Goal: Navigation & Orientation: Find specific page/section

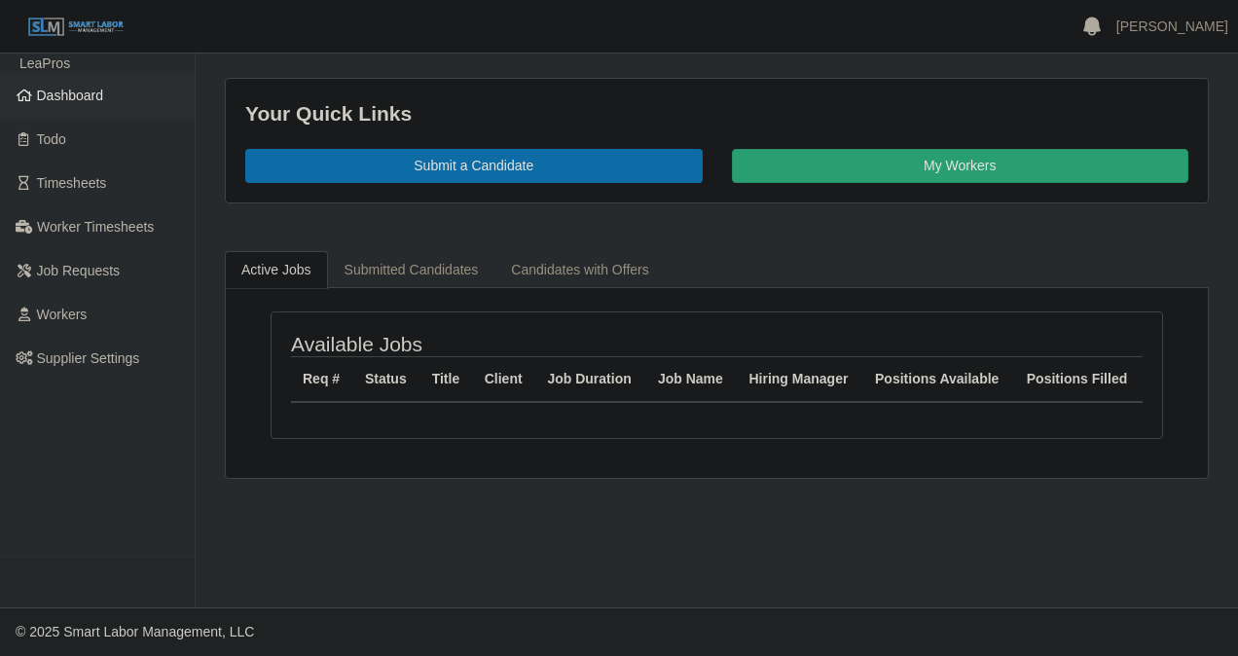
click at [68, 98] on span "Dashboard" at bounding box center [70, 96] width 67 height 16
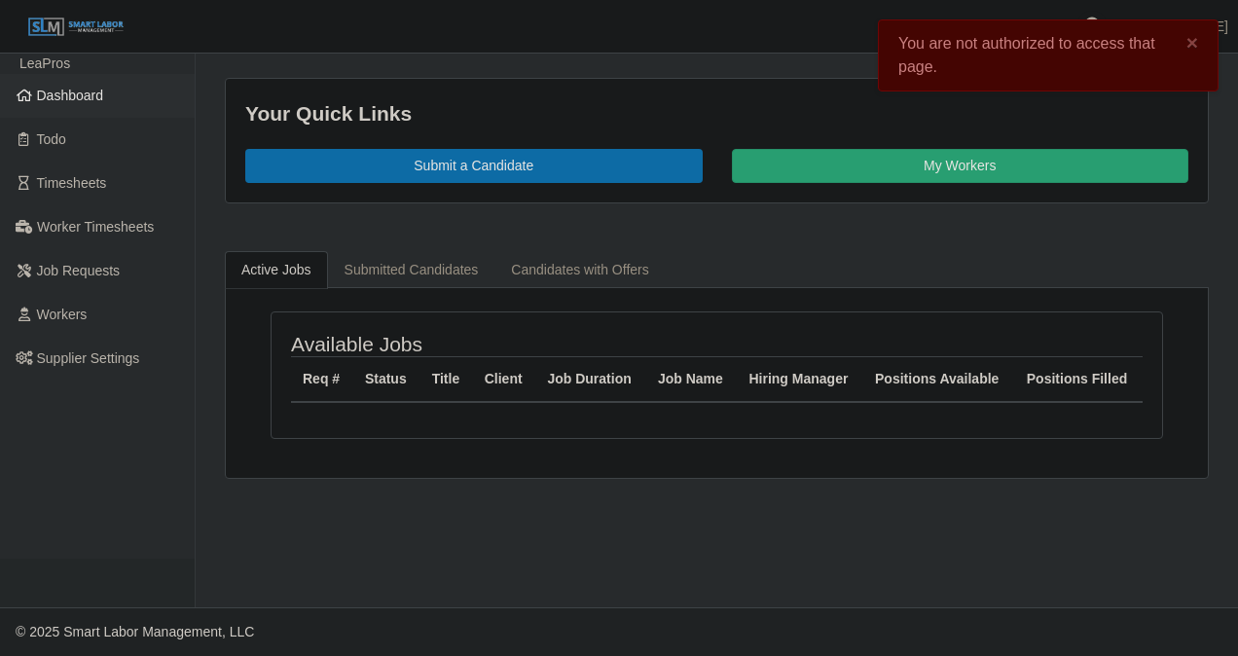
click at [92, 92] on span "Dashboard" at bounding box center [70, 96] width 67 height 16
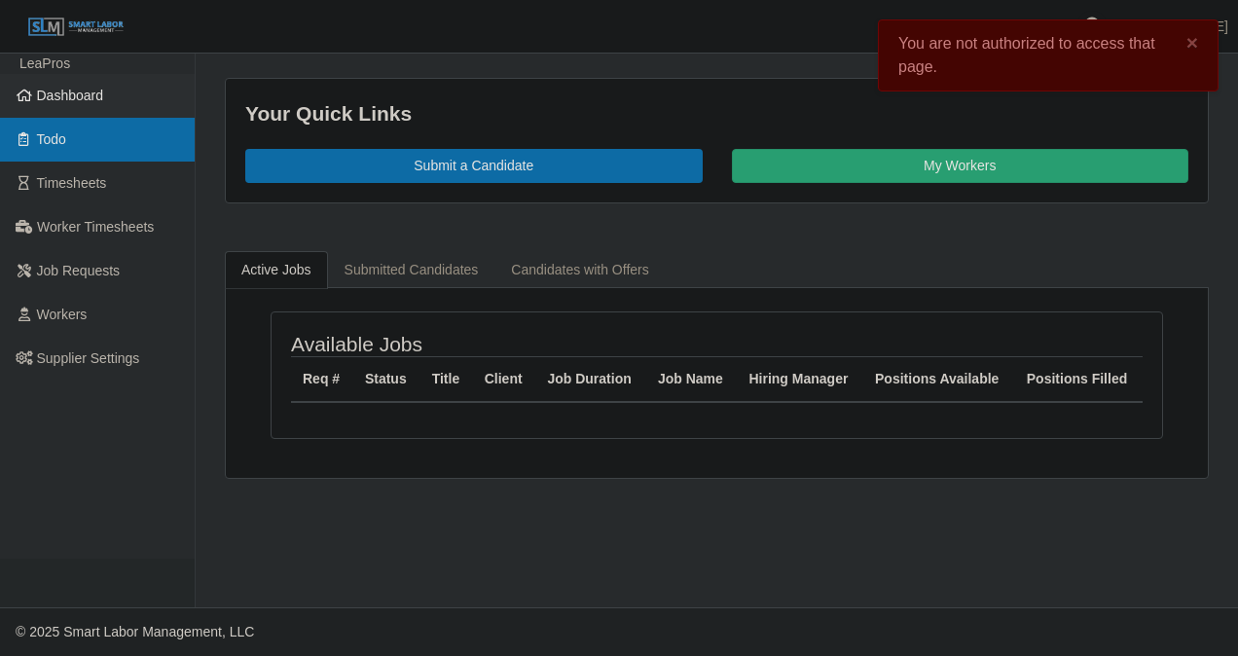
click at [49, 150] on link "Todo" at bounding box center [97, 140] width 195 height 44
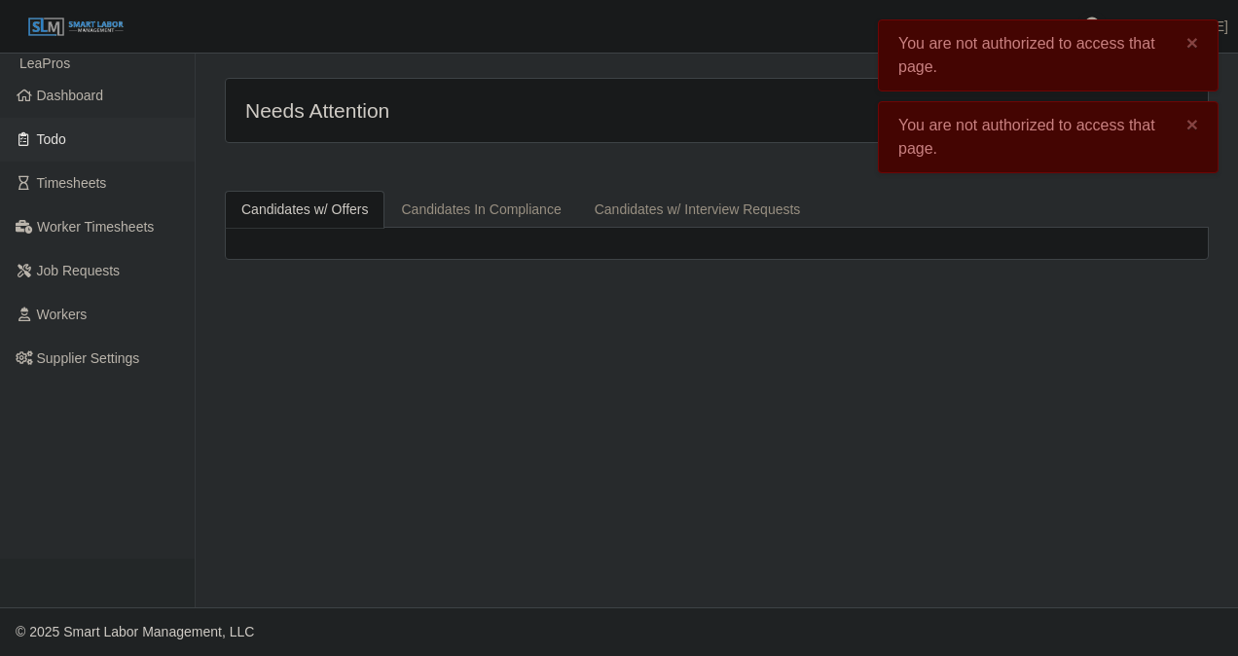
click at [97, 29] on img at bounding box center [75, 27] width 97 height 21
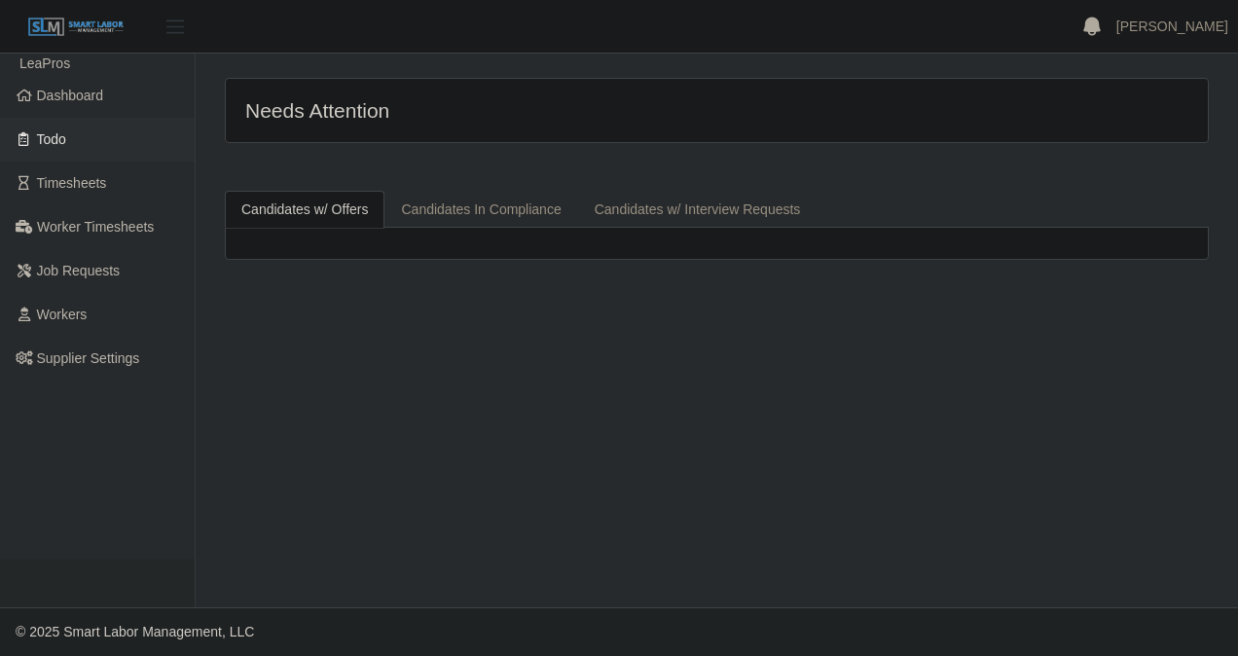
click at [173, 29] on span "button" at bounding box center [175, 27] width 25 height 22
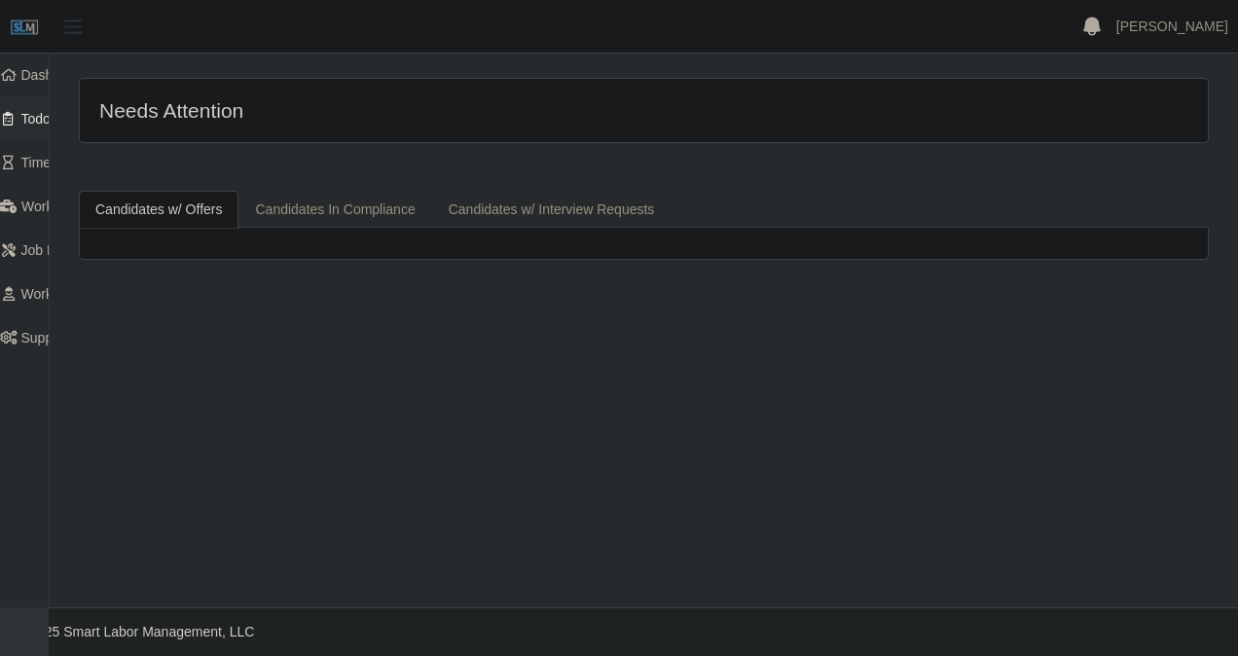
click at [82, 21] on span "button" at bounding box center [72, 27] width 25 height 22
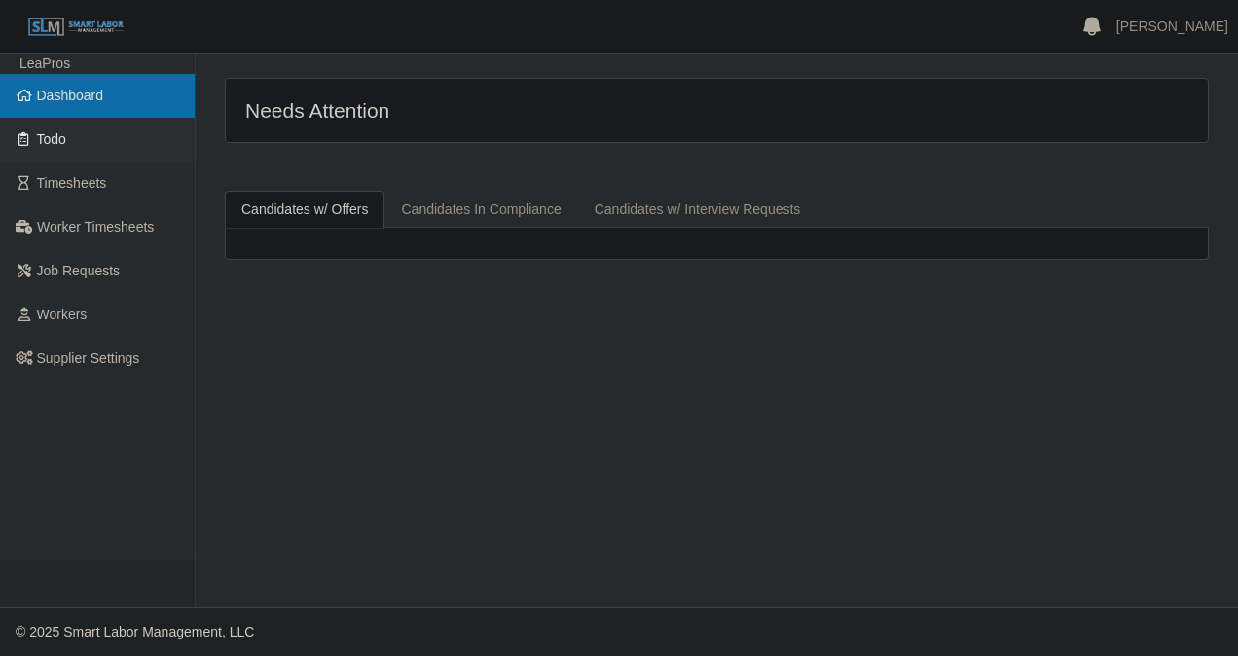
click at [84, 96] on span "Dashboard" at bounding box center [70, 96] width 67 height 16
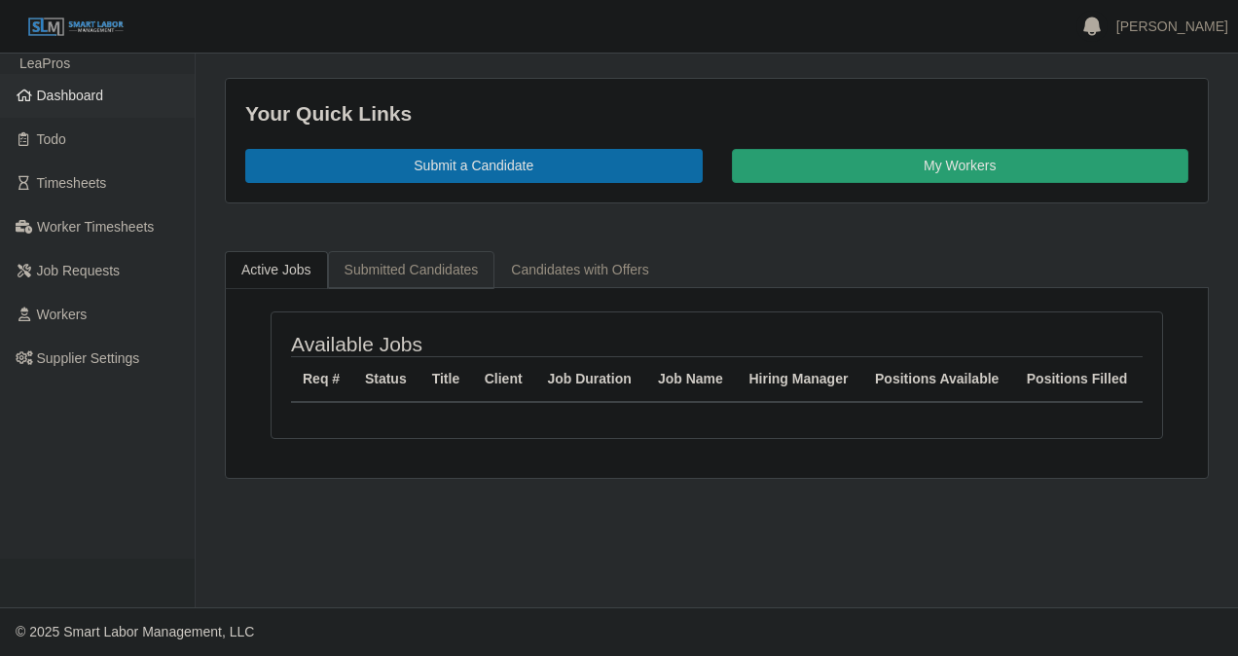
click at [392, 265] on link "Submitted Candidates" at bounding box center [411, 270] width 167 height 38
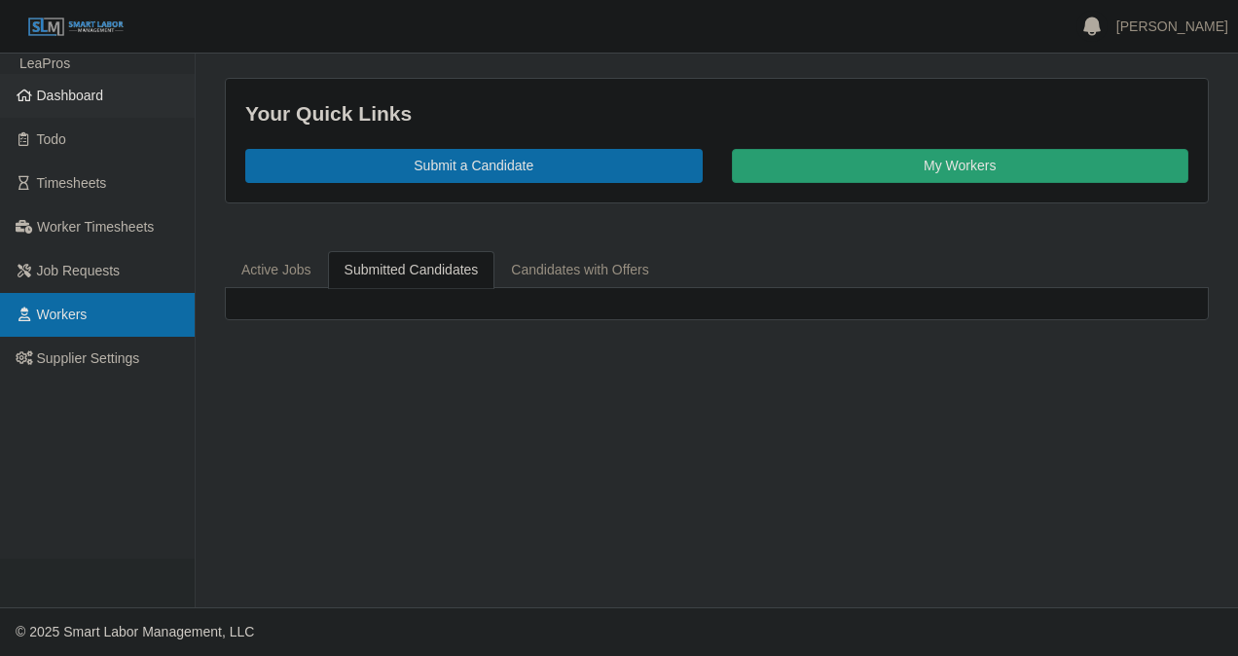
click at [74, 321] on span "Workers" at bounding box center [62, 315] width 51 height 16
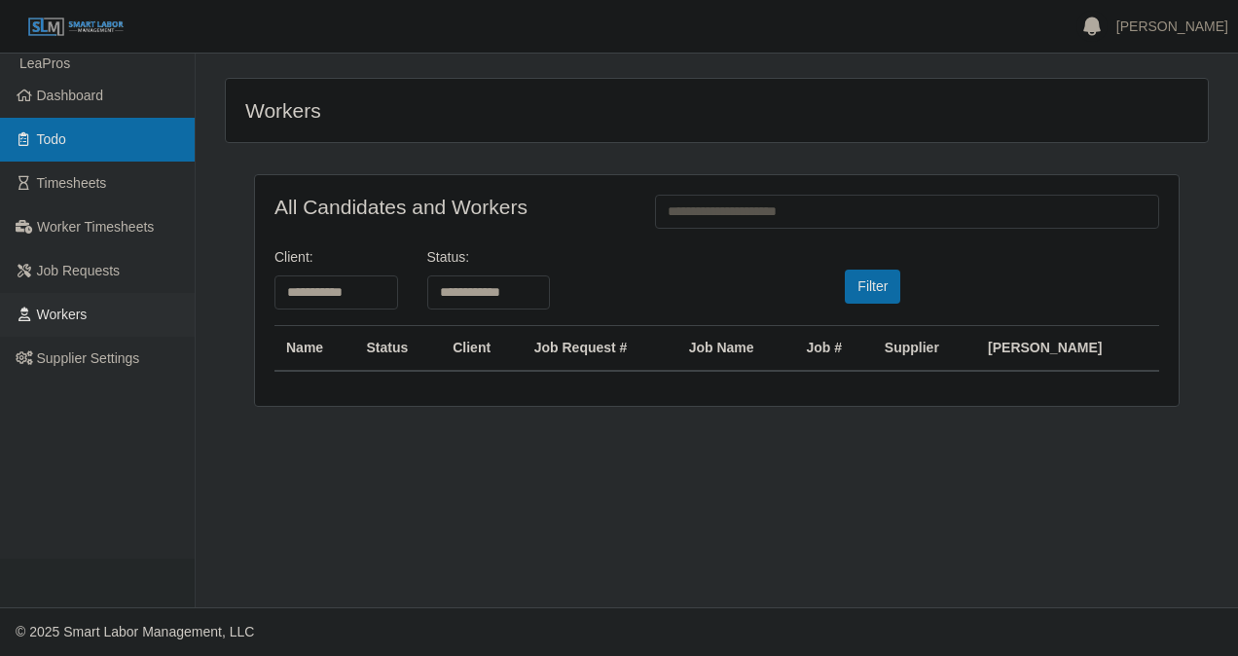
click at [58, 136] on span "Todo" at bounding box center [51, 139] width 29 height 16
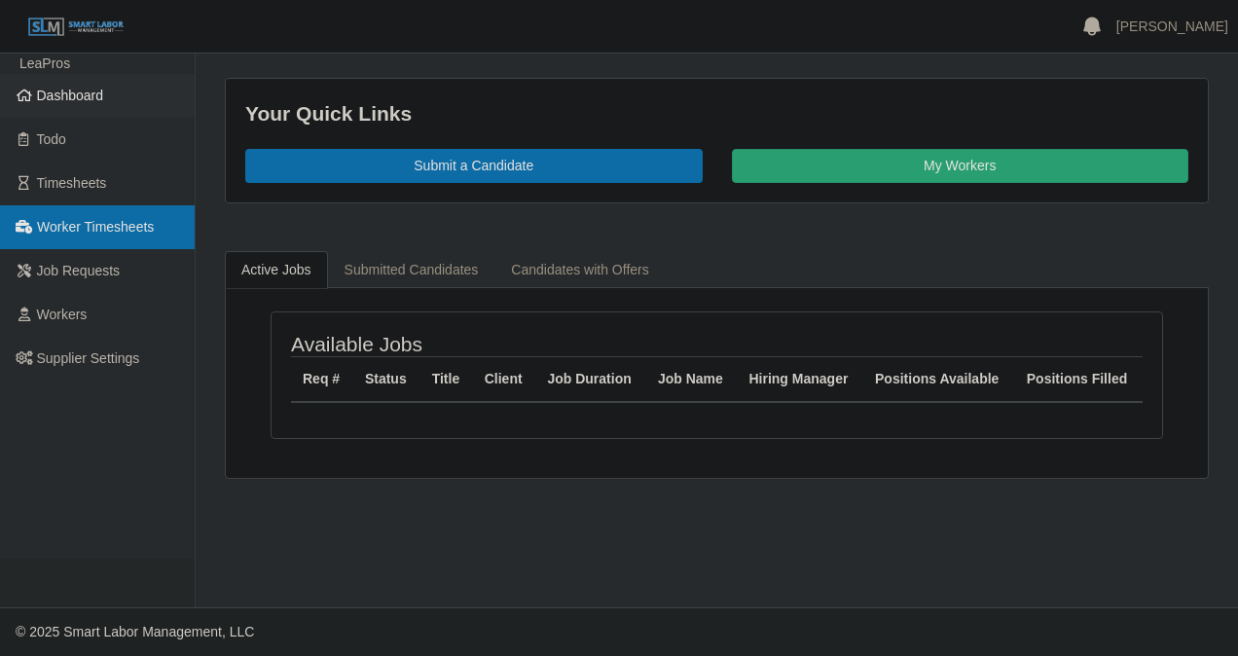
click at [93, 232] on span "Worker Timesheets" at bounding box center [95, 227] width 117 height 16
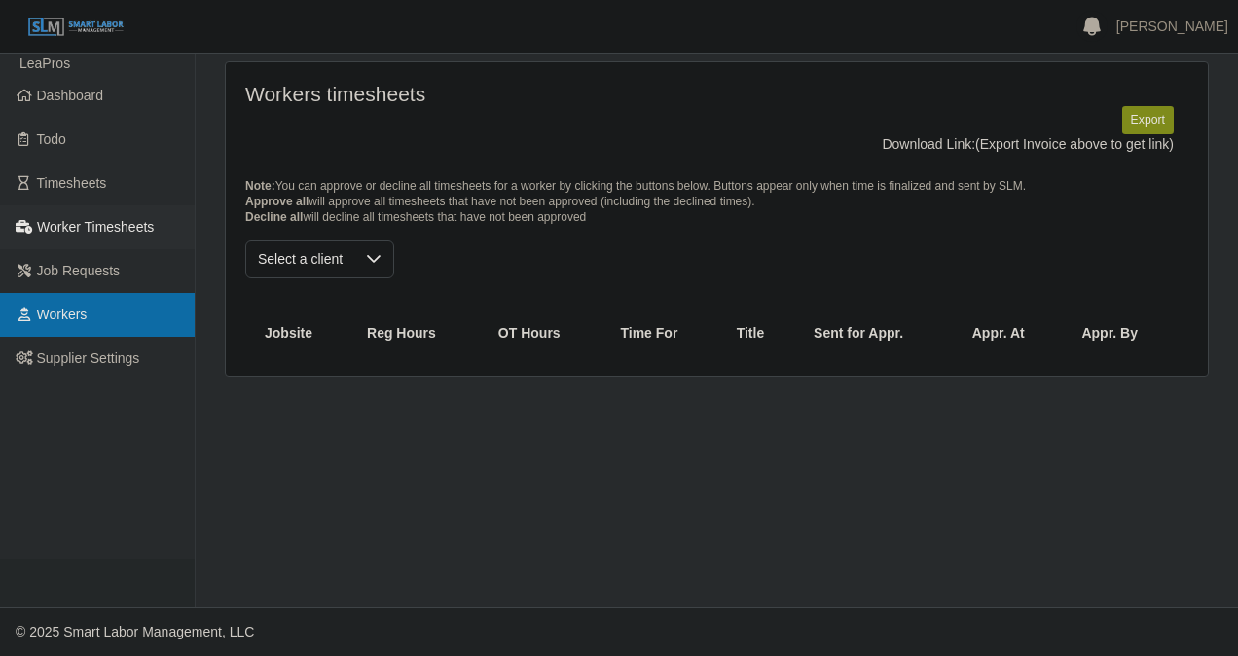
click at [88, 307] on link "Workers" at bounding box center [97, 315] width 195 height 44
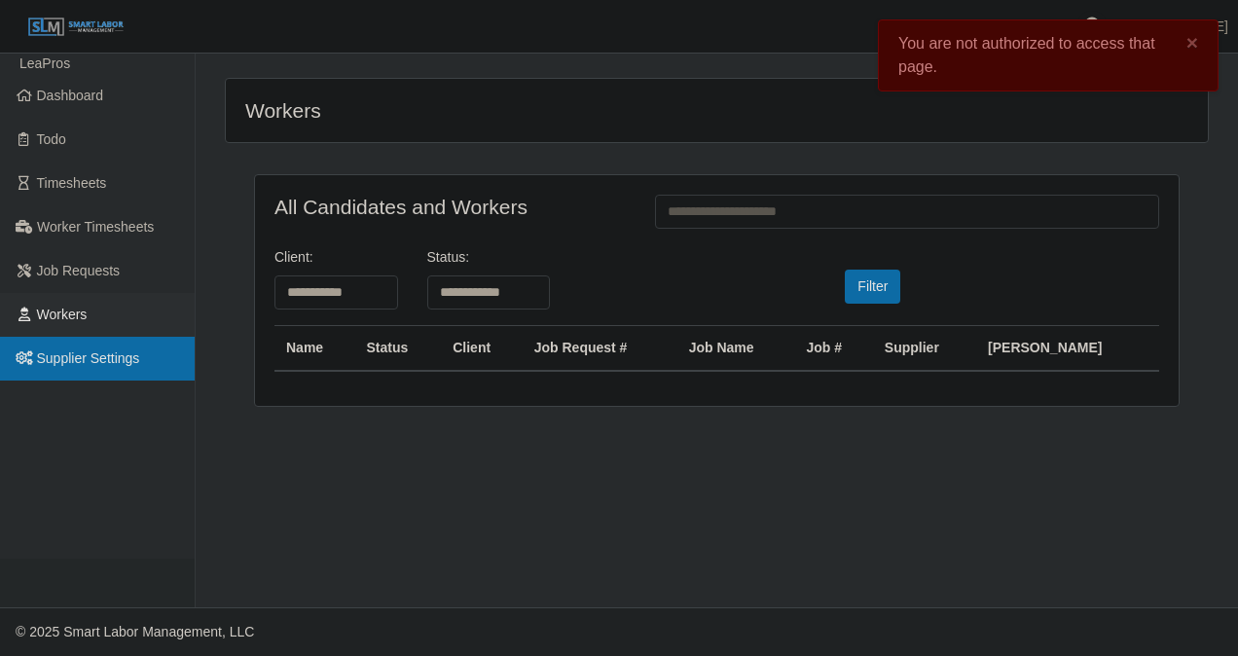
click at [101, 356] on span "Supplier Settings" at bounding box center [88, 358] width 103 height 16
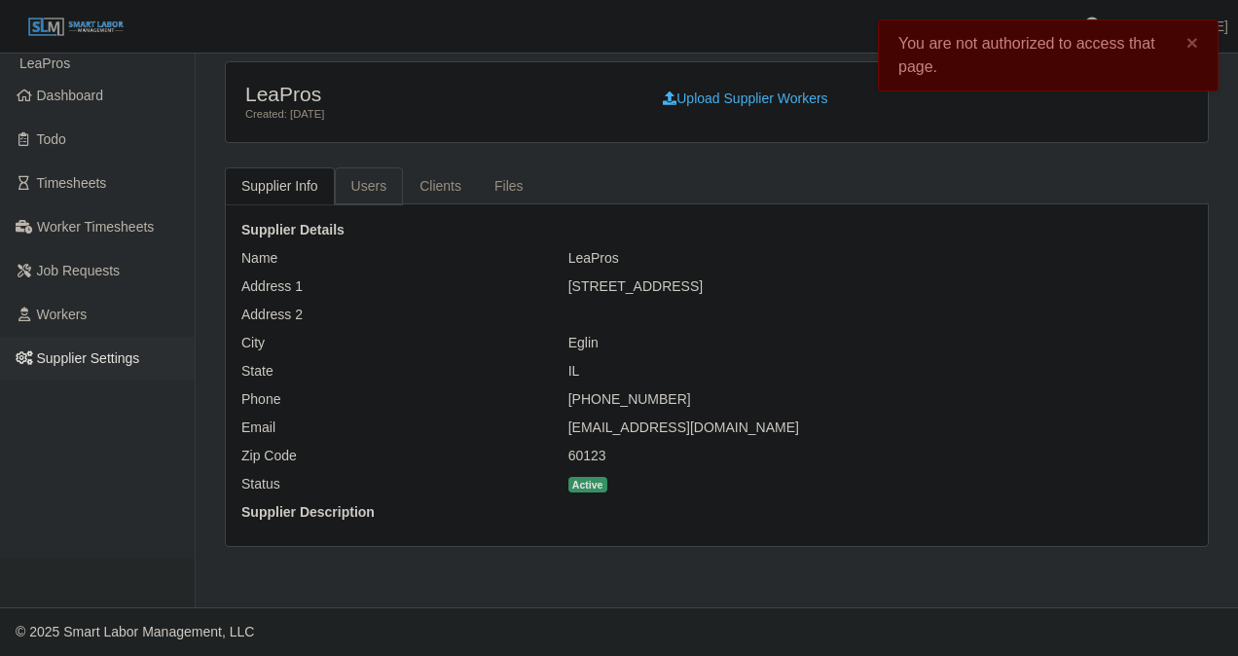
click at [370, 181] on link "Users" at bounding box center [369, 186] width 69 height 38
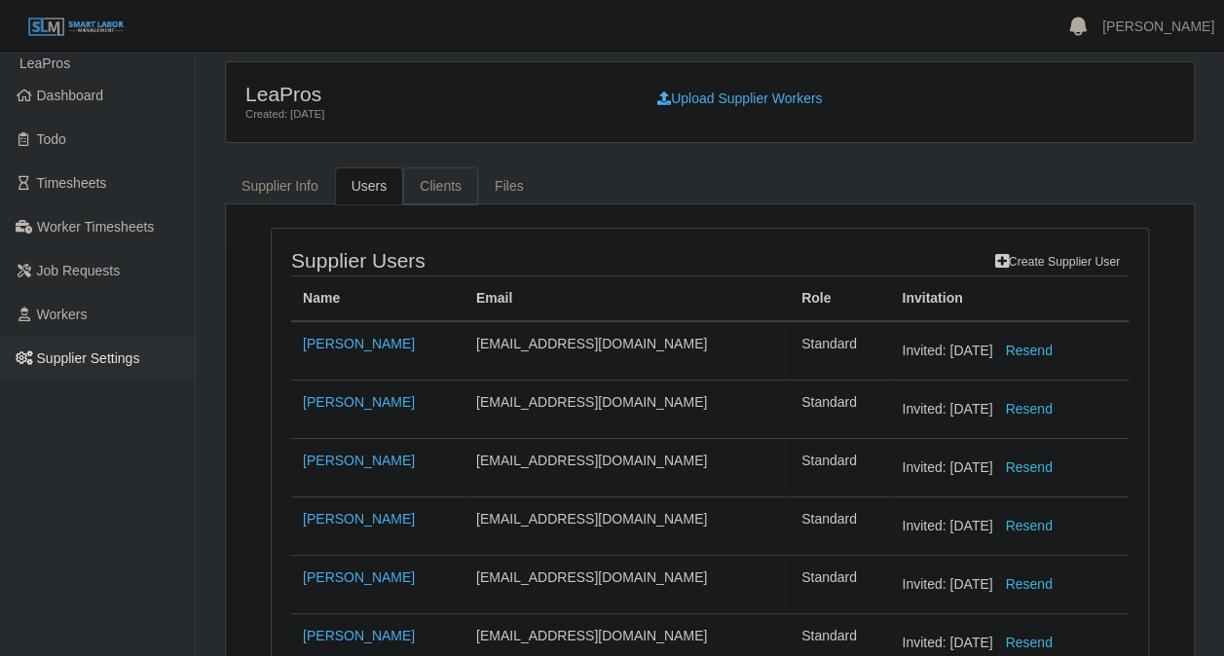
click at [426, 196] on link "Clients" at bounding box center [440, 186] width 75 height 38
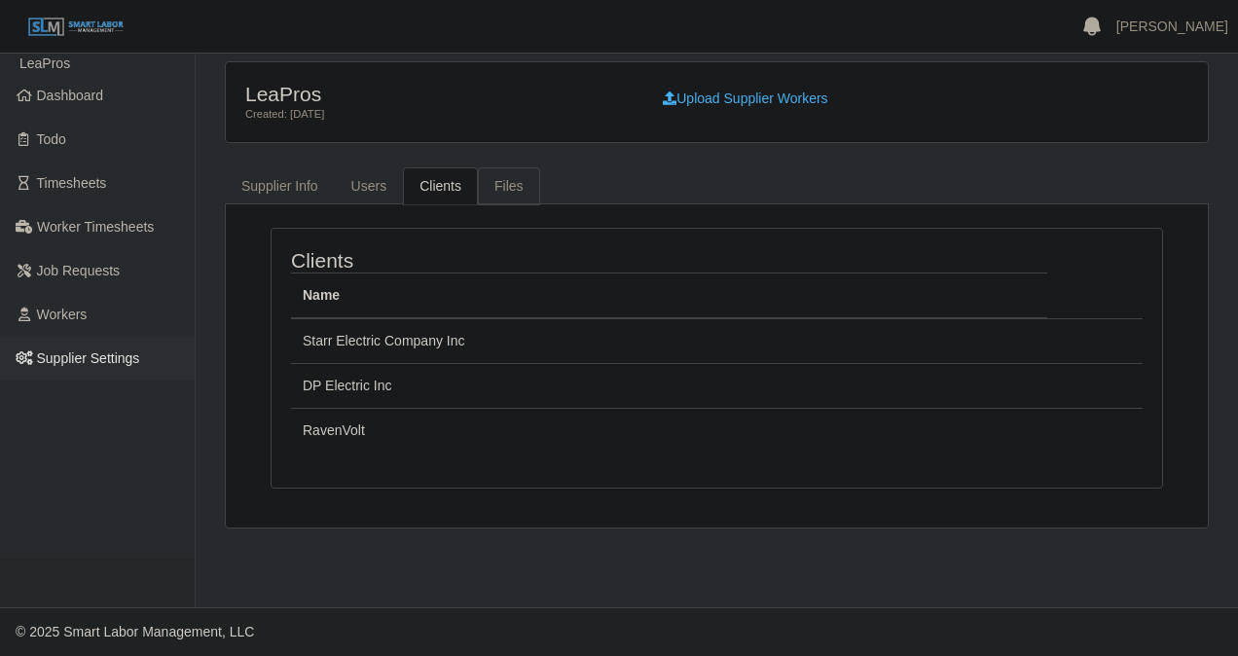
click at [500, 193] on link "Files" at bounding box center [509, 186] width 62 height 38
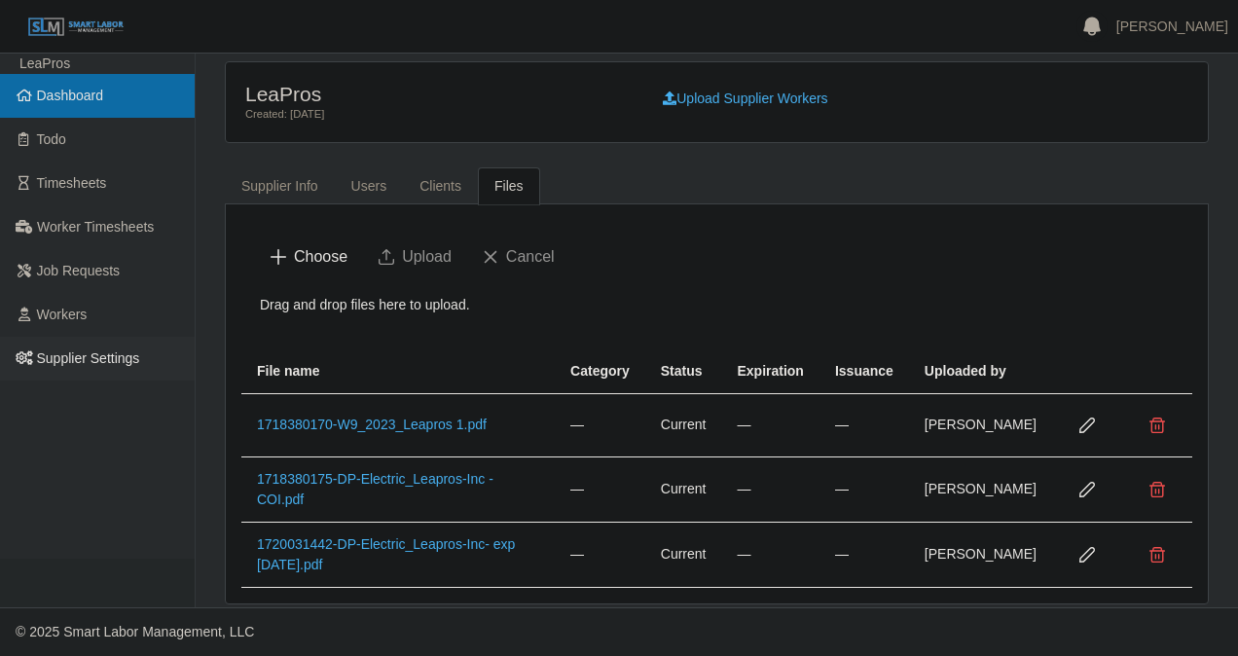
click at [68, 99] on span "Dashboard" at bounding box center [70, 96] width 67 height 16
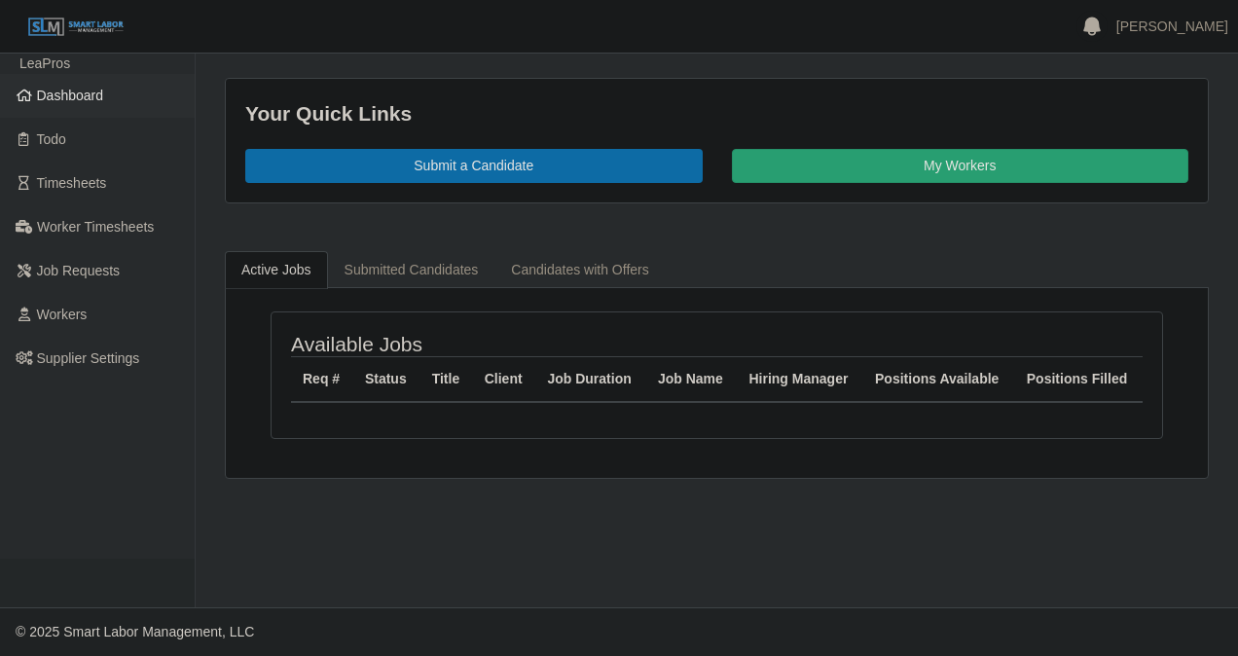
click at [101, 101] on span "Dashboard" at bounding box center [70, 96] width 67 height 16
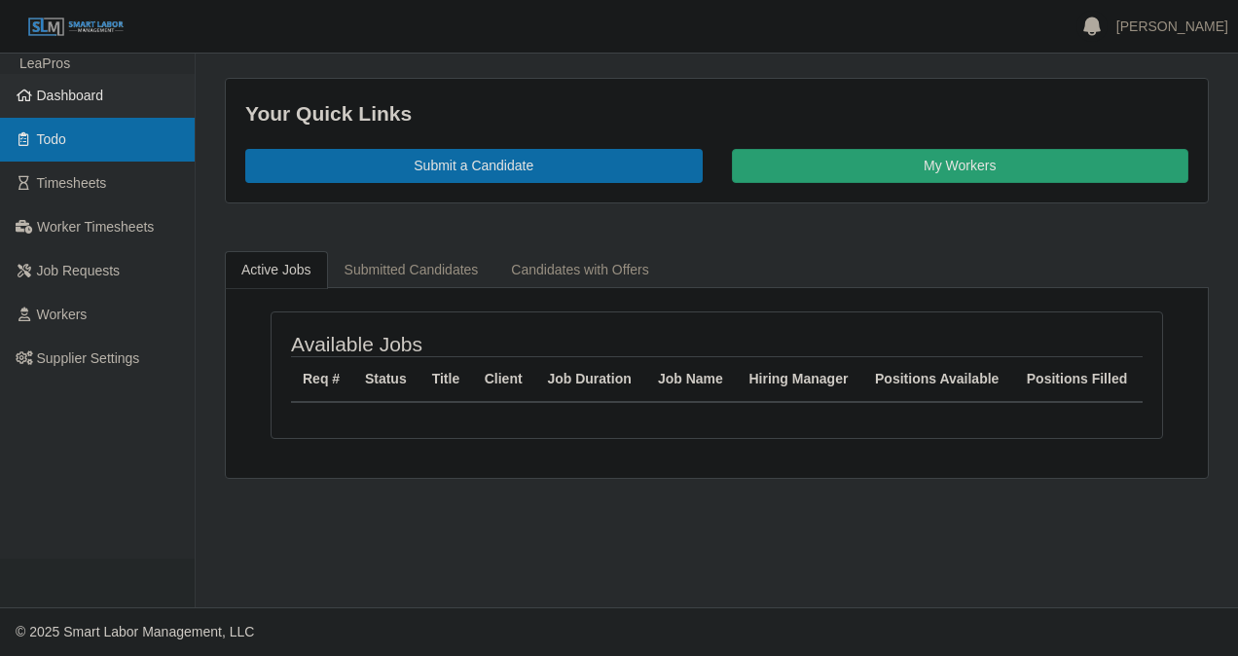
click at [93, 143] on link "Todo" at bounding box center [97, 140] width 195 height 44
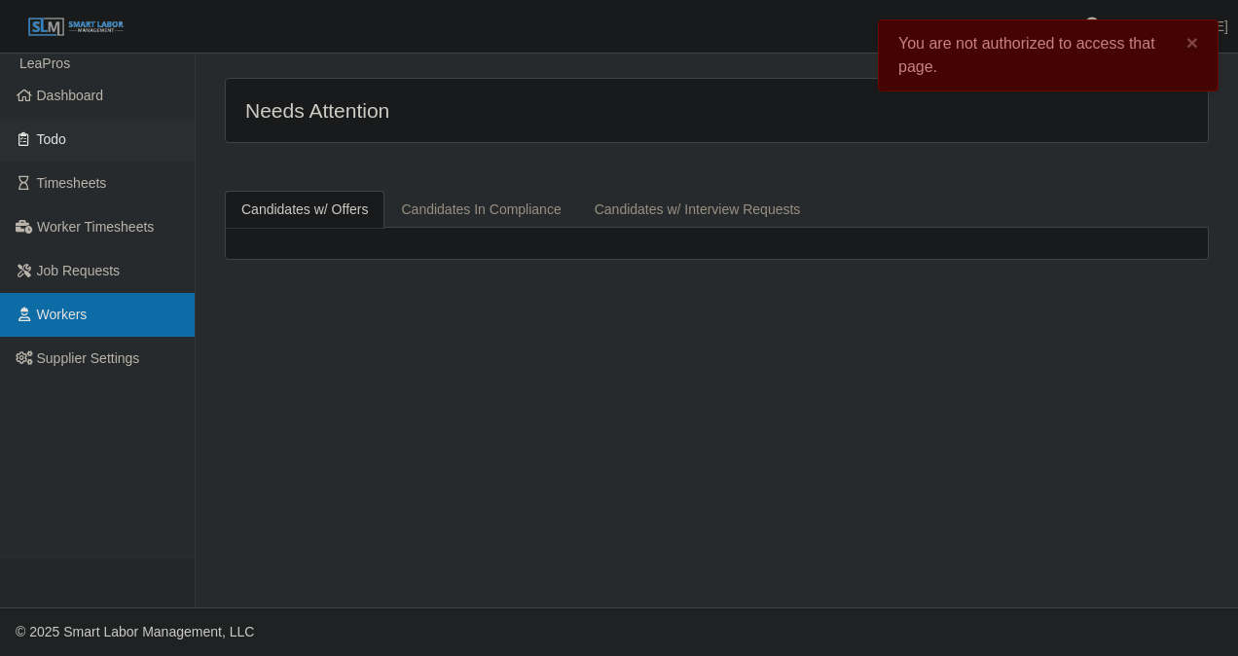
click at [84, 322] on span "Workers" at bounding box center [62, 315] width 51 height 16
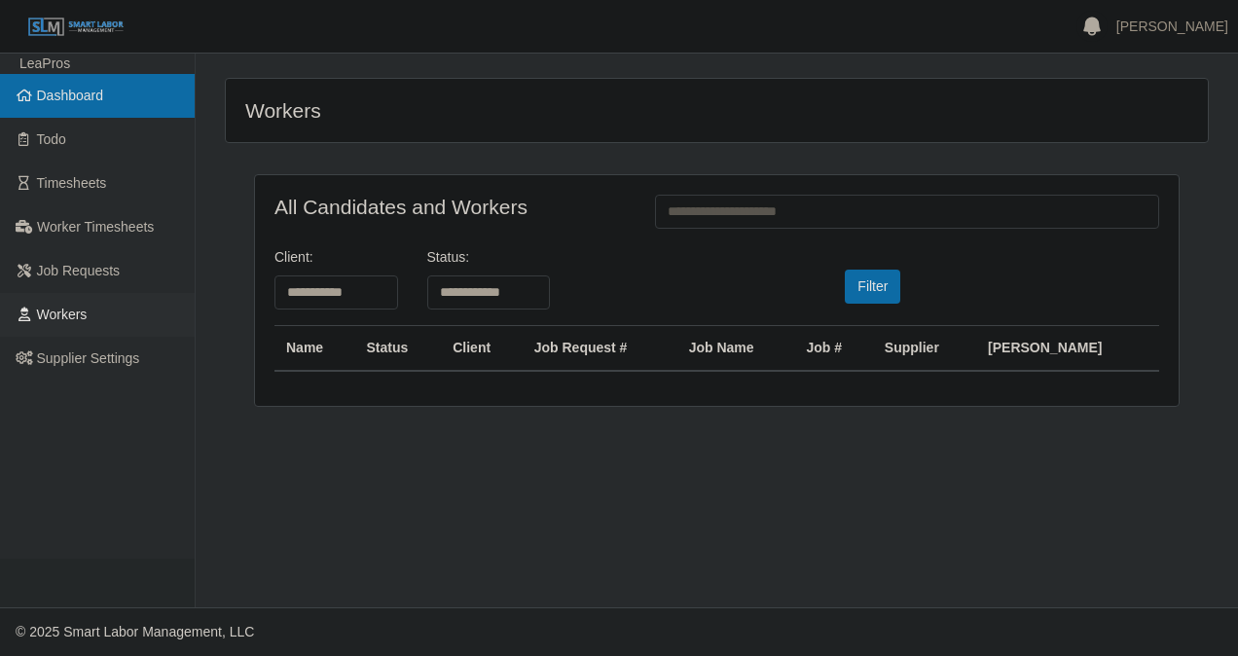
click at [80, 97] on span "Dashboard" at bounding box center [70, 96] width 67 height 16
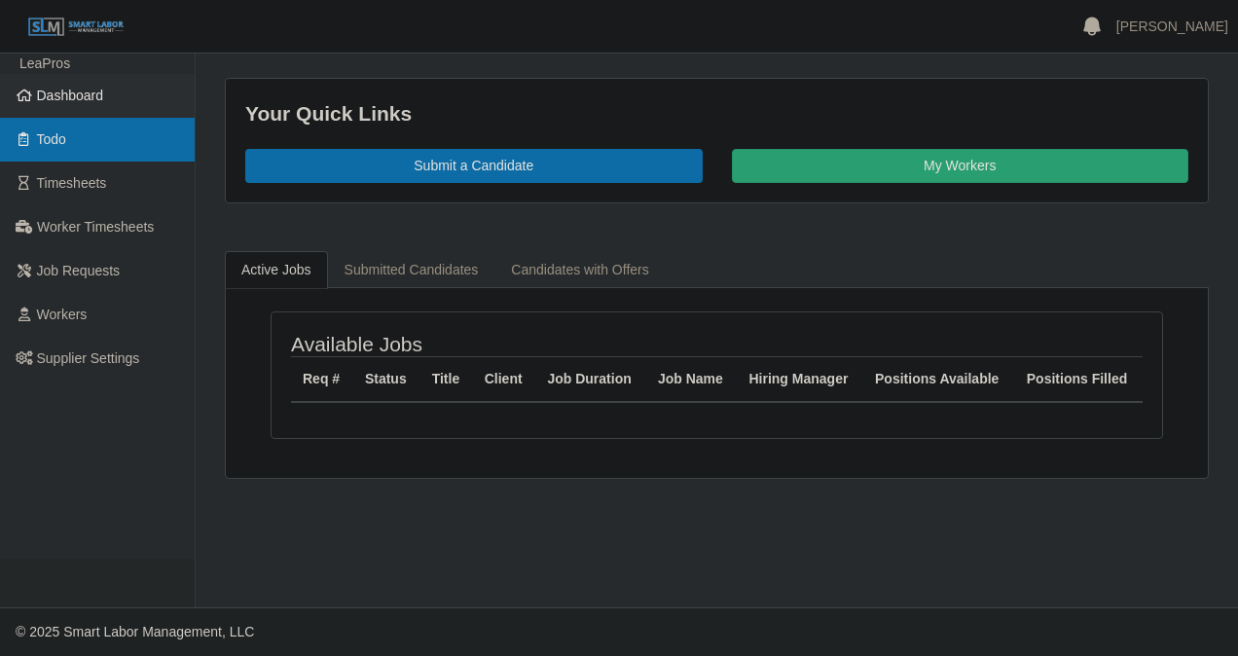
click at [53, 131] on span "Todo" at bounding box center [51, 139] width 29 height 16
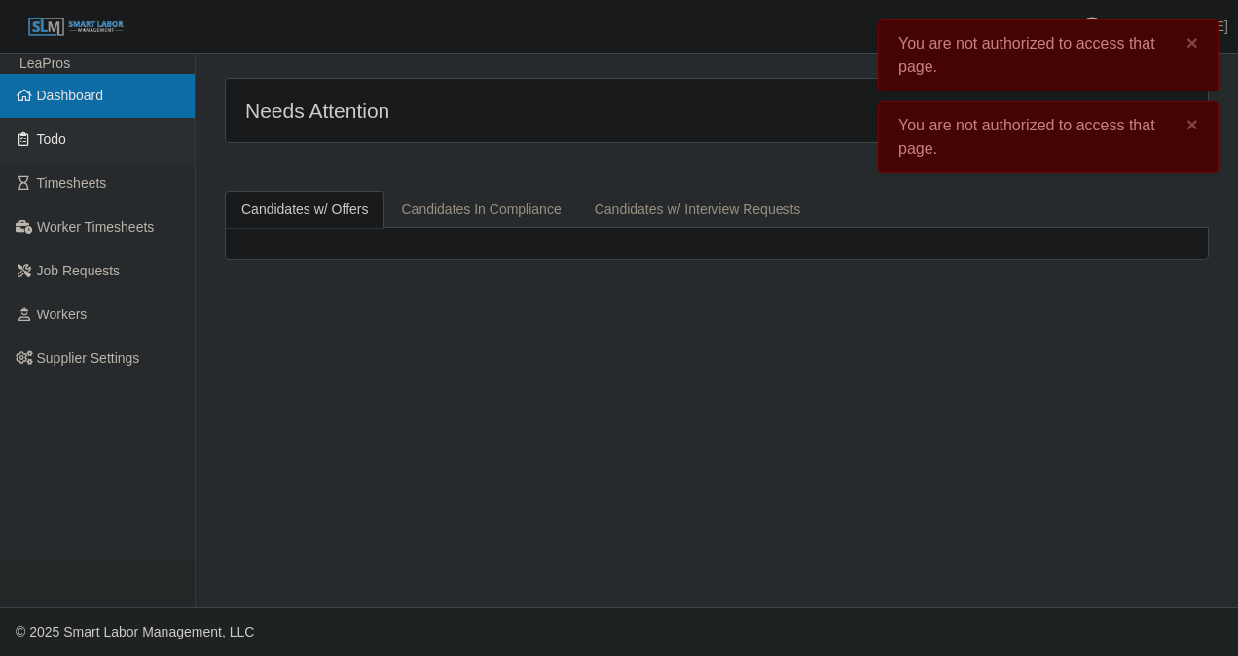
click at [72, 99] on span "Dashboard" at bounding box center [70, 96] width 67 height 16
